Goal: Task Accomplishment & Management: Use online tool/utility

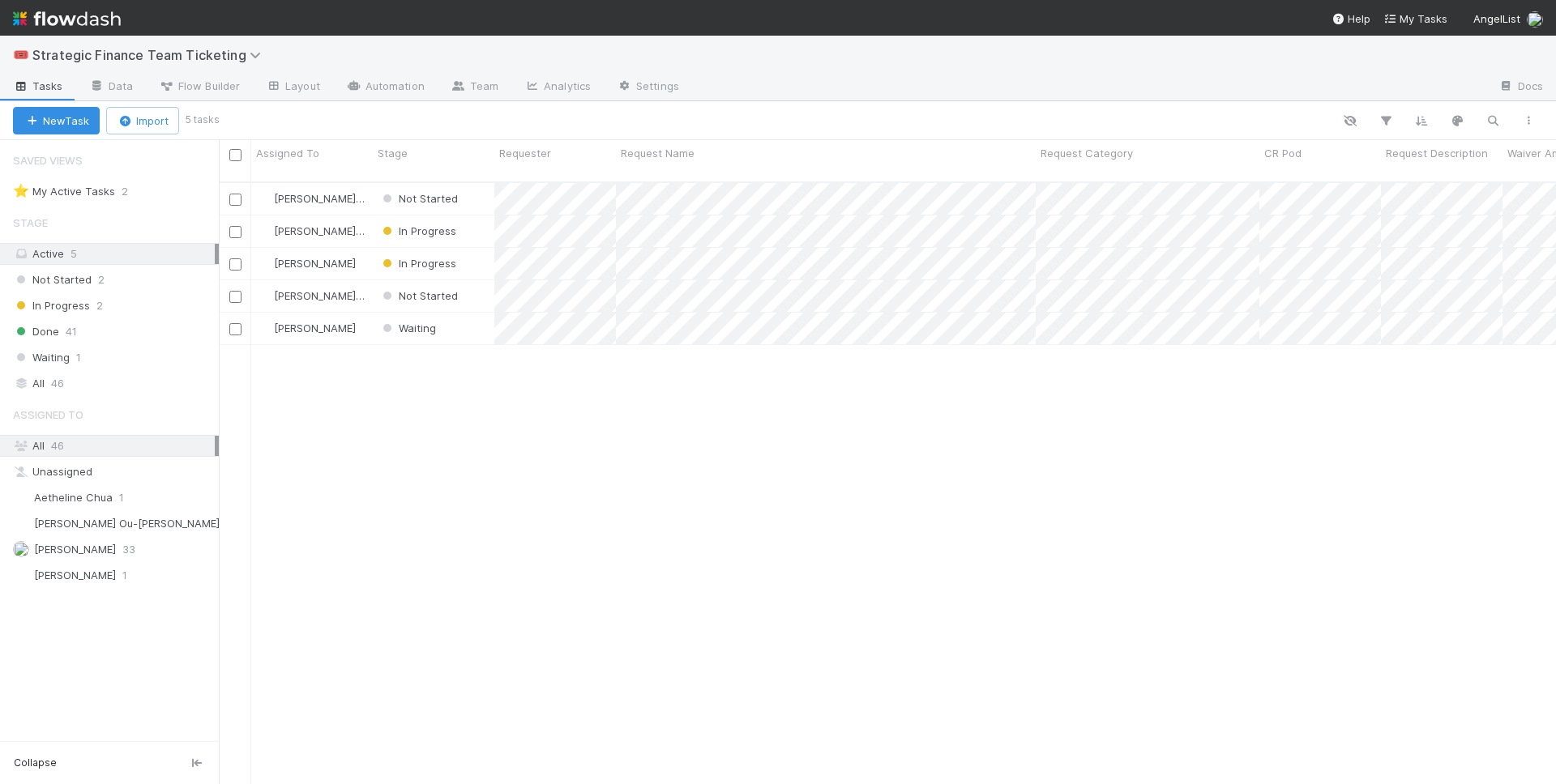
scroll to position [616, 1337]
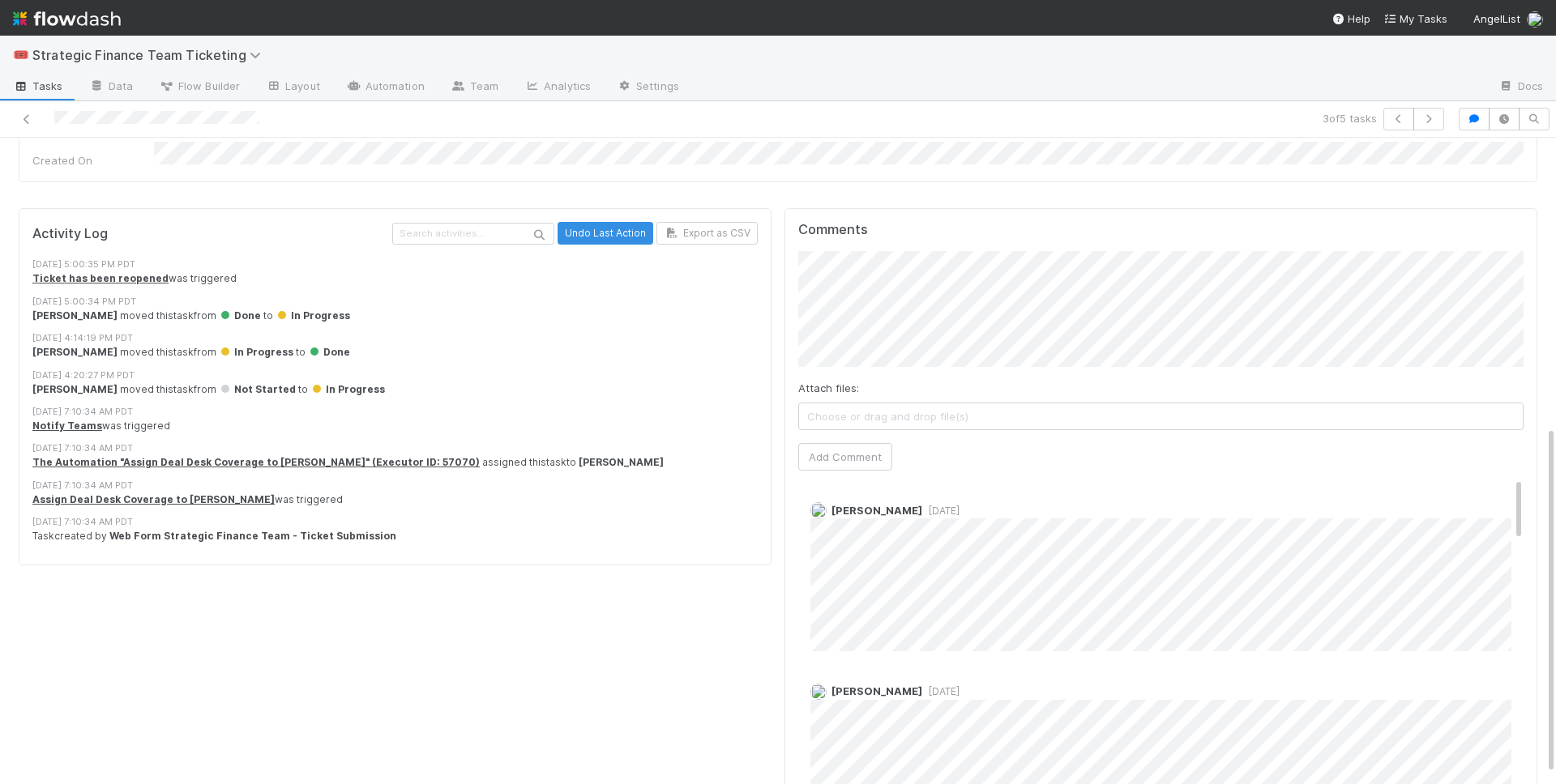
scroll to position [534, 0]
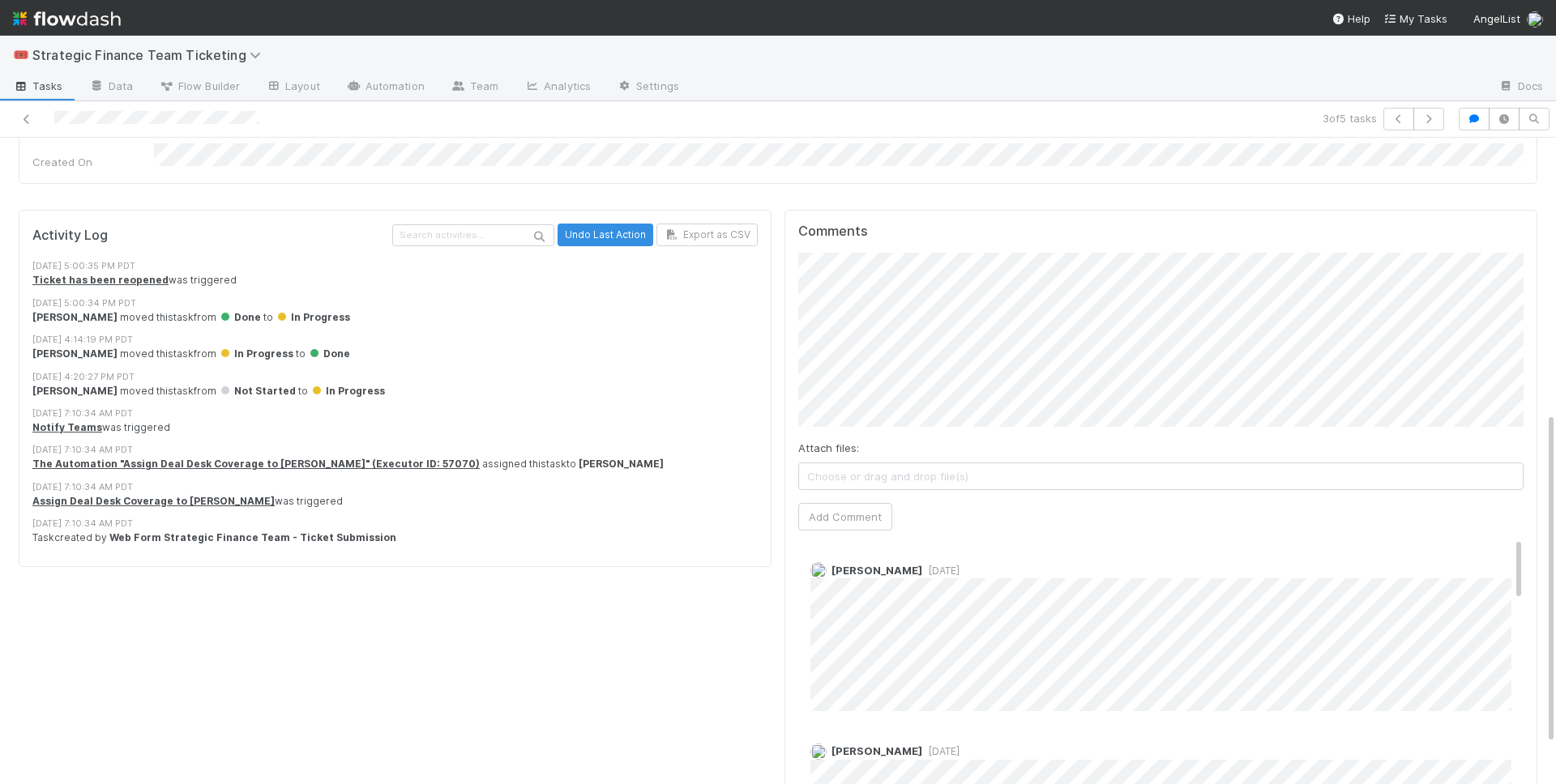
click at [787, 286] on div "Comments Attach files: Choose or drag and drop file(s) Add Comment [PERSON_NAME…" at bounding box center [1161, 542] width 753 height 665
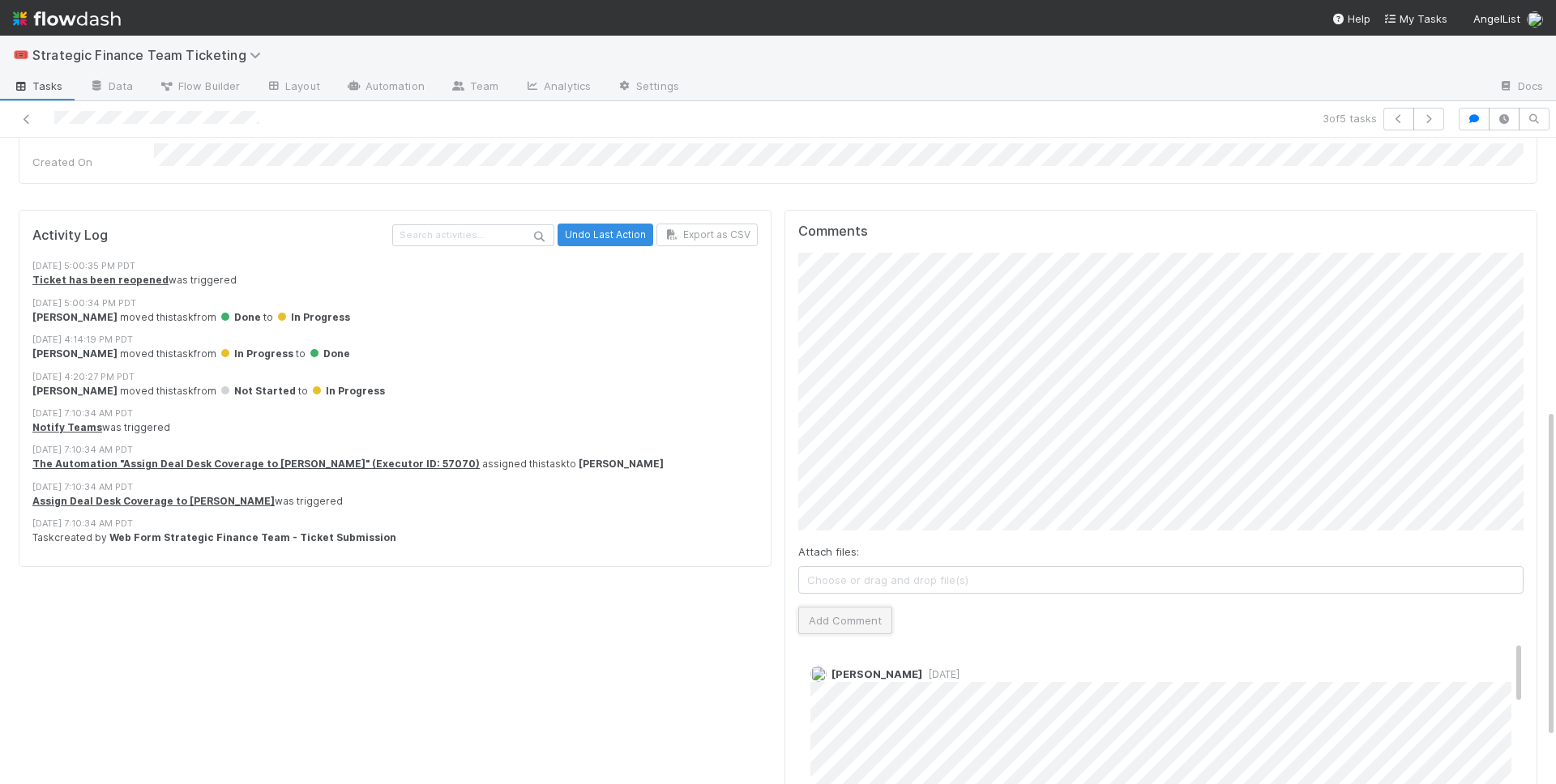
click at [850, 607] on button "Add Comment" at bounding box center [845, 620] width 94 height 27
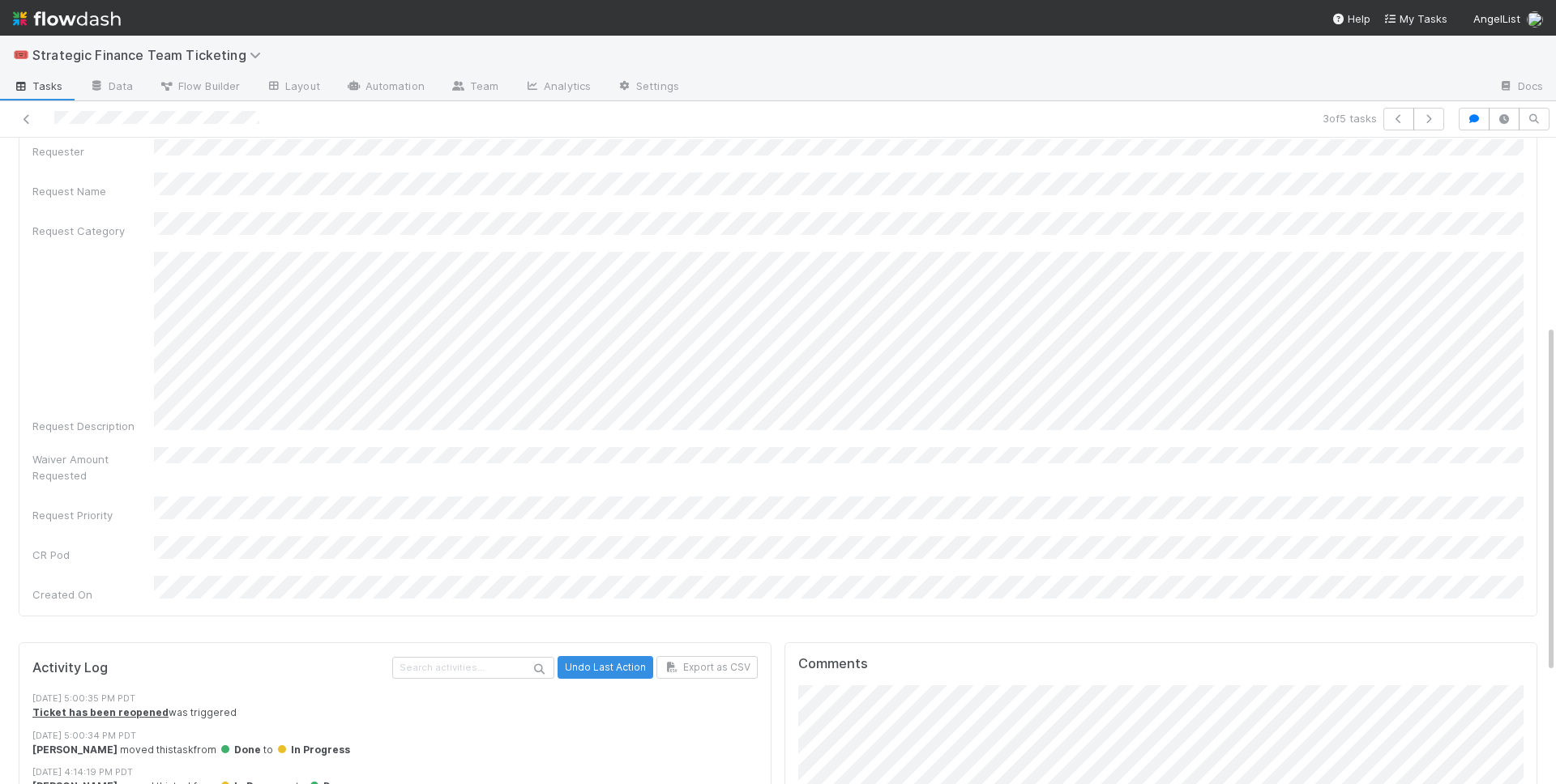
scroll to position [0, 0]
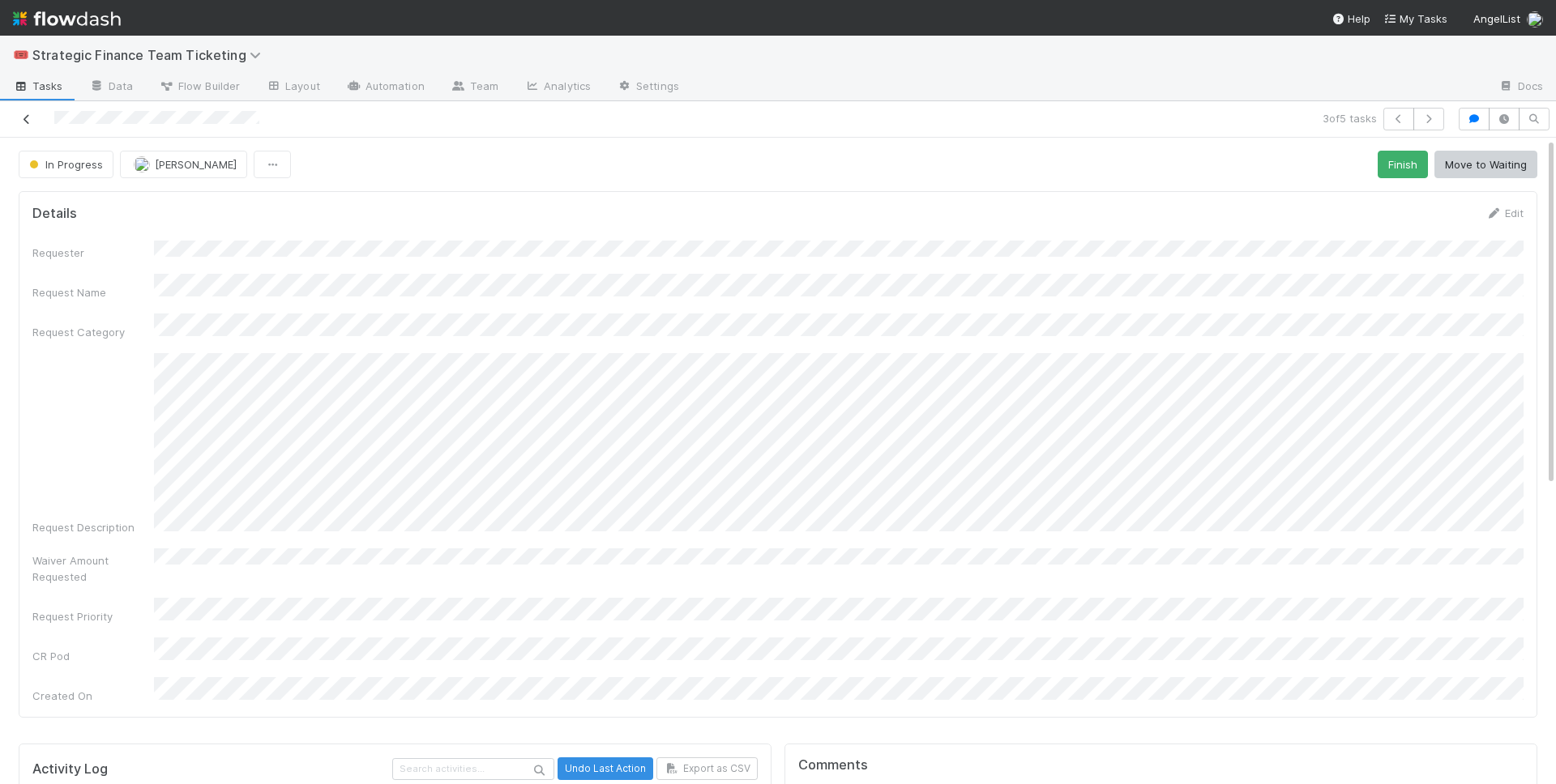
click at [19, 116] on icon at bounding box center [26, 119] width 16 height 10
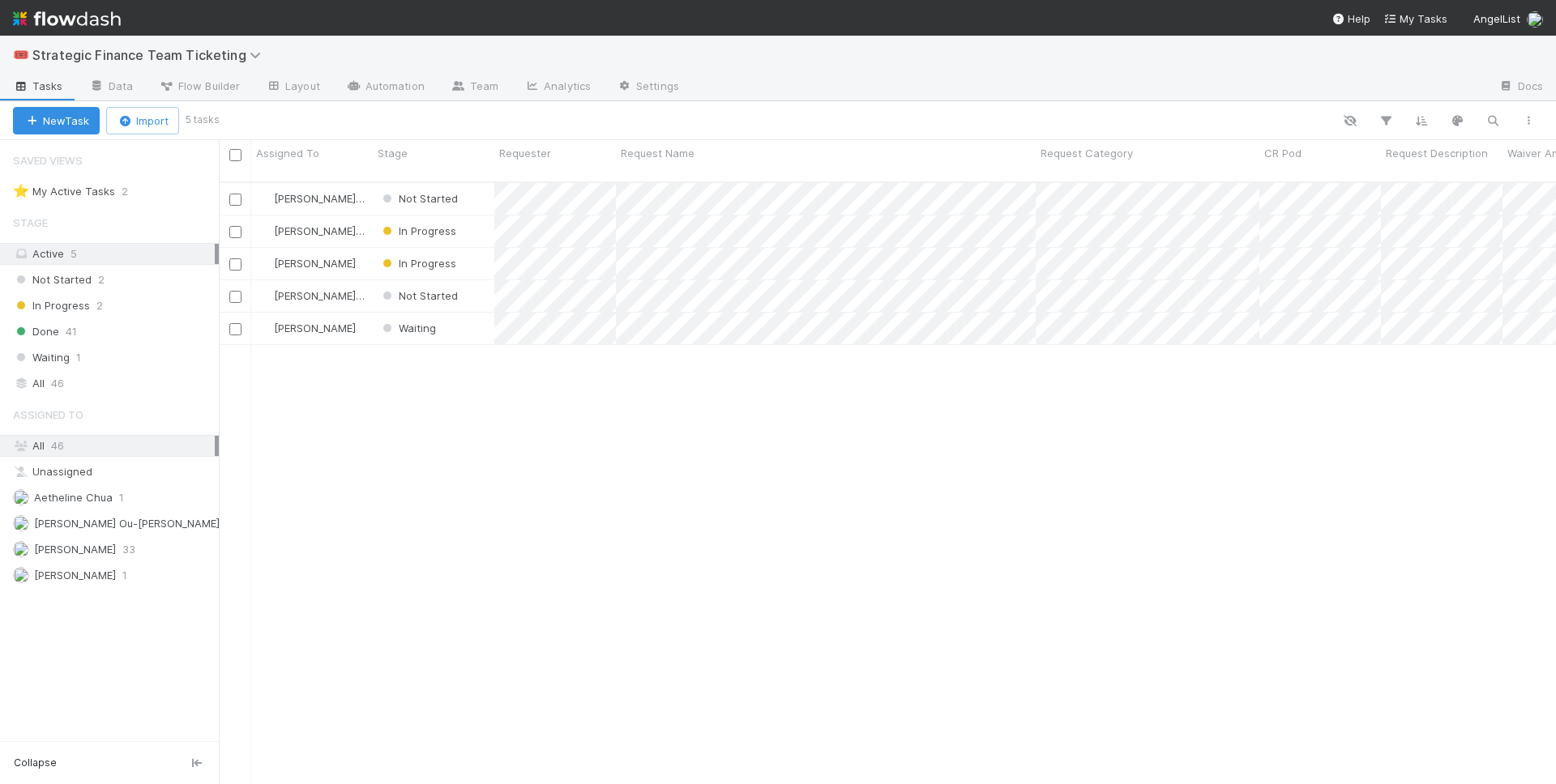
scroll to position [616, 1337]
